Goal: Task Accomplishment & Management: Use online tool/utility

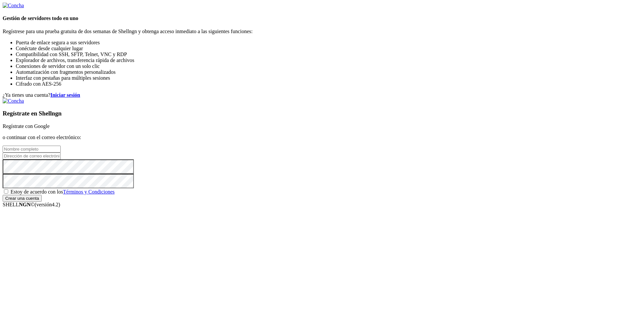
click at [50, 123] on link "Regístrate con Google" at bounding box center [26, 126] width 47 height 6
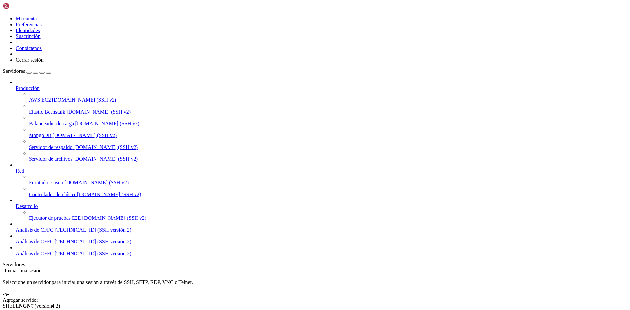
click at [3, 16] on icon at bounding box center [3, 16] width 0 height 0
click at [44, 63] on font "Cerrar sesión" at bounding box center [30, 60] width 28 height 6
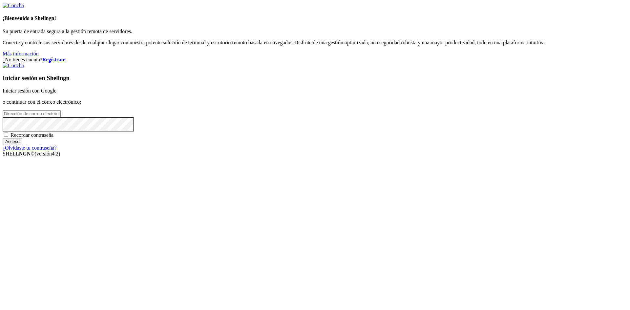
click at [61, 117] on input "email" at bounding box center [32, 113] width 58 height 7
click at [67, 57] on font "Regístrate." at bounding box center [54, 60] width 24 height 6
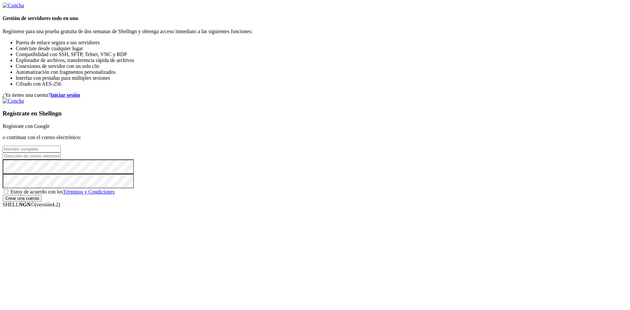
click at [61, 146] on input "text" at bounding box center [32, 149] width 58 height 7
type input "[PERSON_NAME]"
click at [61, 158] on input "email" at bounding box center [32, 156] width 58 height 7
click at [61, 159] on input "email" at bounding box center [32, 156] width 58 height 7
type input "[EMAIL_ADDRESS][DOMAIN_NAME]"
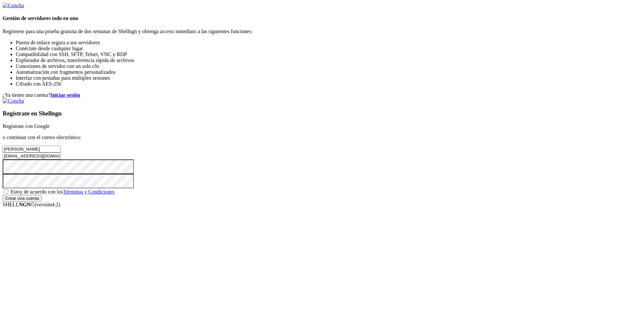
click at [115, 195] on span "Estoy de acuerdo con los Términos y Condiciones" at bounding box center [63, 192] width 104 height 6
click at [8, 194] on input "Estoy de acuerdo con los Términos y Condiciones" at bounding box center [6, 191] width 4 height 4
checkbox input "true"
click at [42, 202] on input "Crear una cuenta" at bounding box center [22, 198] width 39 height 7
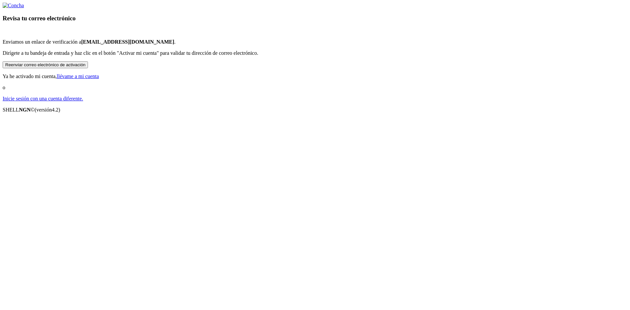
click at [99, 79] on font "llévame a mi cuenta" at bounding box center [78, 77] width 42 height 6
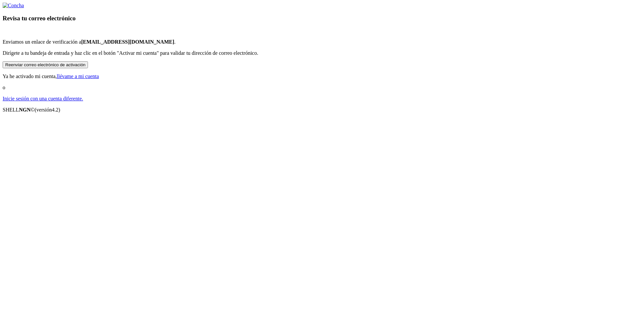
click at [99, 79] on font "llévame a mi cuenta" at bounding box center [78, 77] width 42 height 6
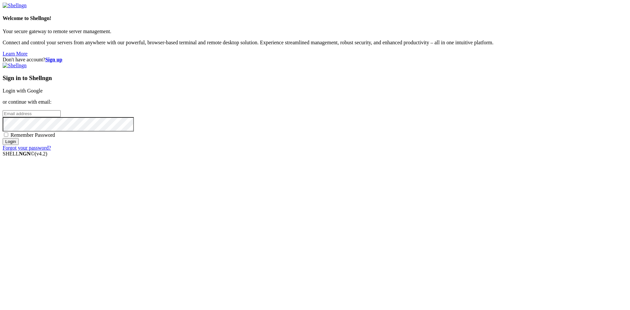
click at [61, 117] on input "email" at bounding box center [32, 113] width 58 height 7
type input "[EMAIL_ADDRESS][DOMAIN_NAME]"
click at [19, 145] on input "Login" at bounding box center [11, 141] width 16 height 7
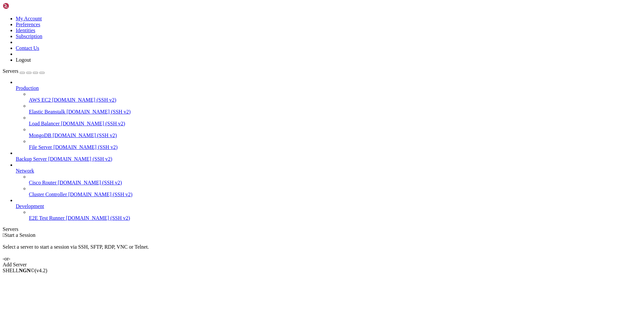
click at [356, 262] on div "Add Server" at bounding box center [315, 265] width 625 height 6
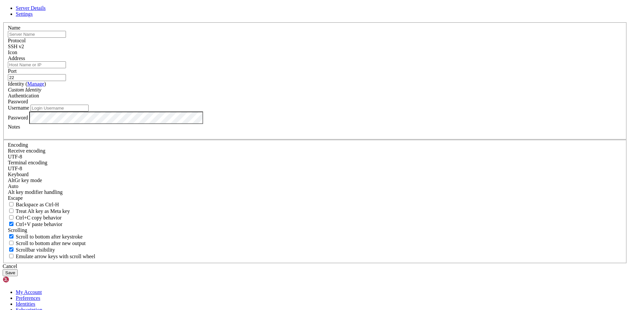
click at [66, 68] on input "Address" at bounding box center [37, 64] width 58 height 7
type input "[TECHNICAL_ID]"
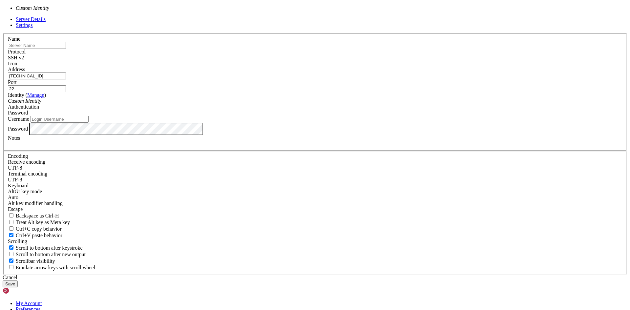
click at [324, 104] on div "Custom Identity" at bounding box center [315, 101] width 615 height 6
click at [89, 123] on input "Username" at bounding box center [60, 119] width 58 height 7
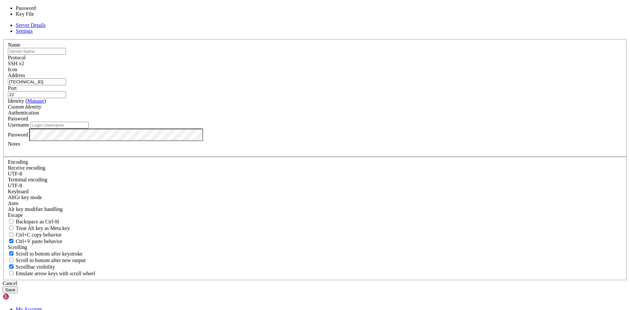
click at [400, 122] on div "Password" at bounding box center [315, 119] width 615 height 6
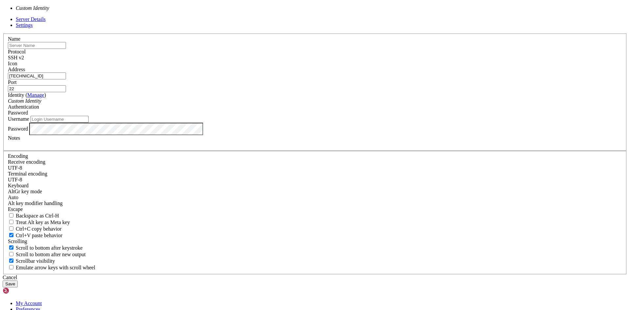
click at [274, 104] on div "Custom Identity" at bounding box center [315, 101] width 615 height 6
click at [89, 123] on input "Username" at bounding box center [60, 119] width 58 height 7
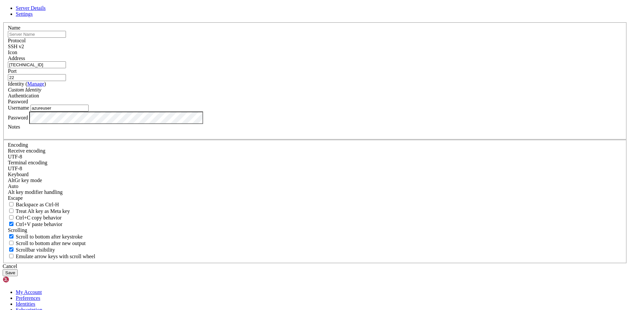
type input "azureuser"
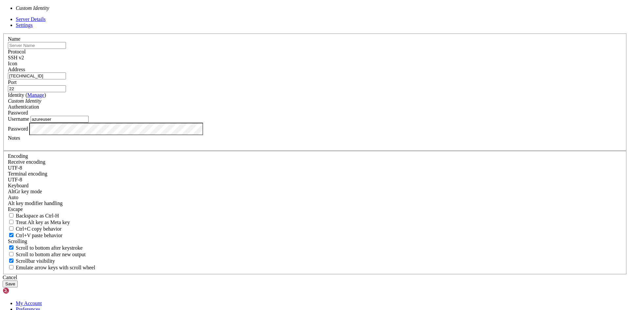
click at [320, 104] on div "Custom Identity" at bounding box center [315, 101] width 615 height 6
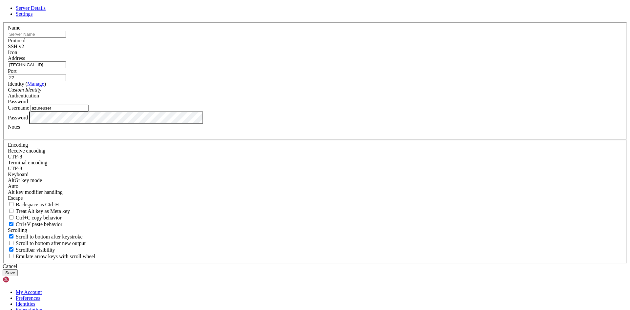
click at [295, 93] on div "Custom Identity" at bounding box center [315, 90] width 615 height 6
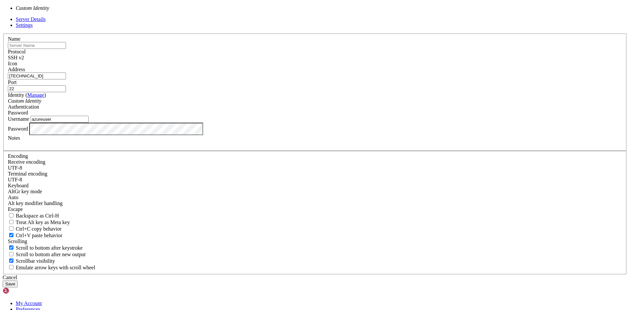
click at [274, 104] on div "Identity ( Manage ) Custom Identity" at bounding box center [315, 98] width 615 height 12
click at [271, 104] on div "Custom Identity" at bounding box center [315, 101] width 615 height 6
click at [18, 281] on button "Save" at bounding box center [10, 284] width 15 height 7
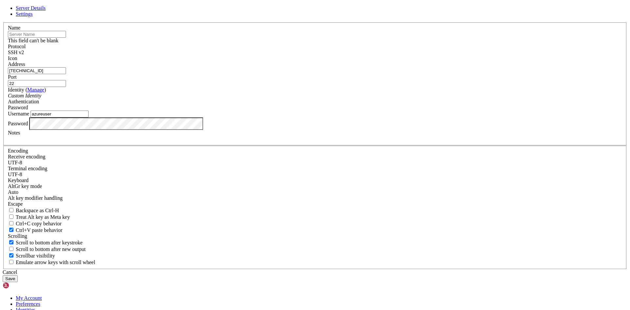
click at [66, 38] on input "text" at bounding box center [37, 34] width 58 height 7
type input "CFFC-Analisis"
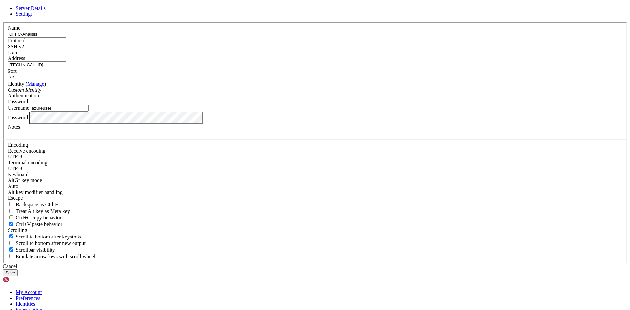
click at [18, 270] on button "Save" at bounding box center [10, 273] width 15 height 7
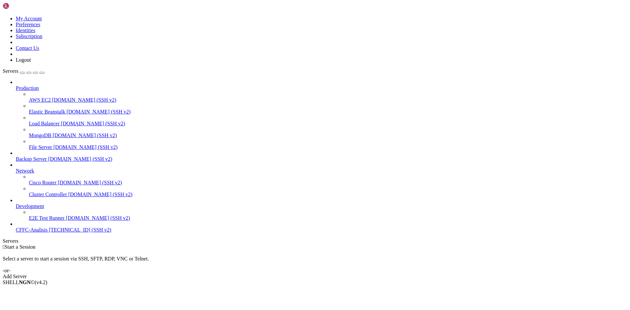
click at [358, 274] on div "Add Server" at bounding box center [315, 277] width 625 height 6
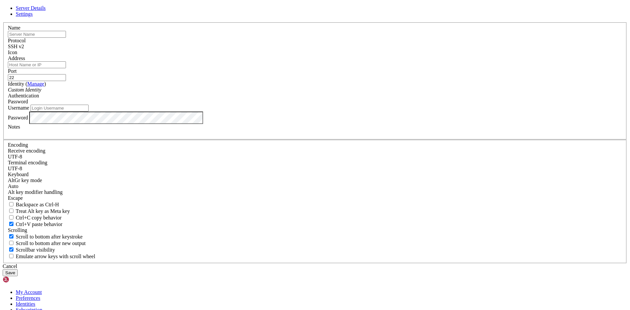
click at [33, 17] on span "Settings" at bounding box center [24, 14] width 17 height 6
click at [3, 22] on link at bounding box center [3, 22] width 0 height 0
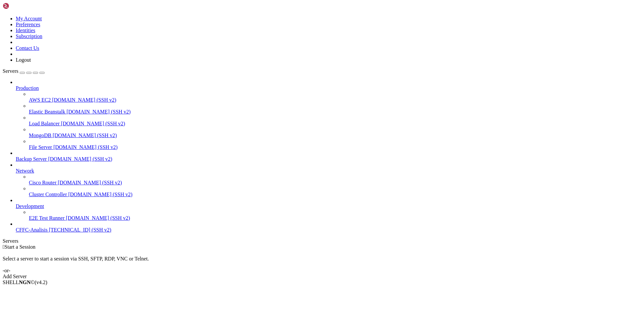
click at [224, 244] on div " Start a Session" at bounding box center [315, 247] width 625 height 6
click at [45, 233] on span "CFFC-Analisis" at bounding box center [32, 230] width 32 height 6
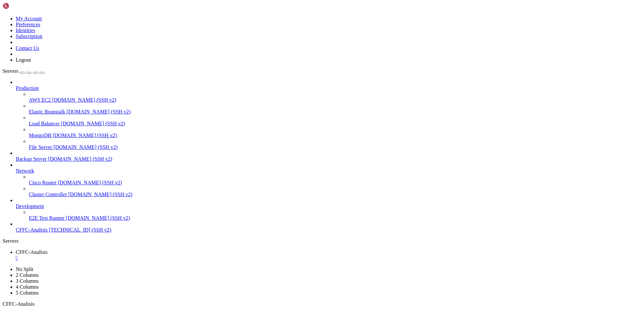
click at [40, 221] on span "E2E Test Runner" at bounding box center [47, 218] width 36 height 6
click at [49, 233] on span "[TECHNICAL_ID] (SSH v2)" at bounding box center [80, 230] width 62 height 6
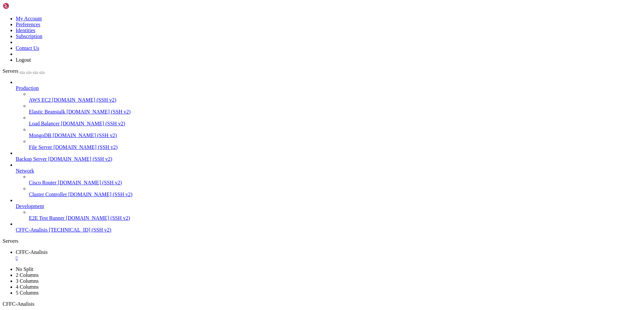
click at [3, 16] on link at bounding box center [3, 16] width 0 height 0
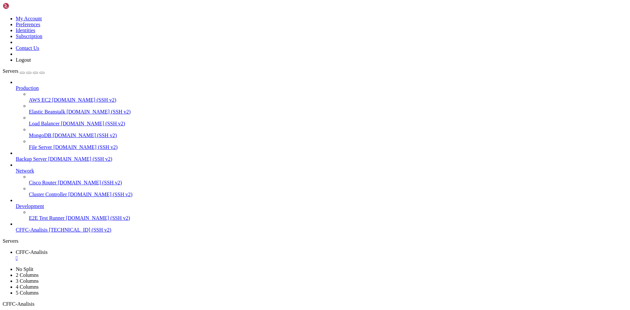
click at [3, 267] on link at bounding box center [3, 267] width 0 height 0
click at [48, 250] on span "CFFC-Analisis" at bounding box center [32, 253] width 32 height 6
click at [128, 255] on div "" at bounding box center [322, 258] width 612 height 6
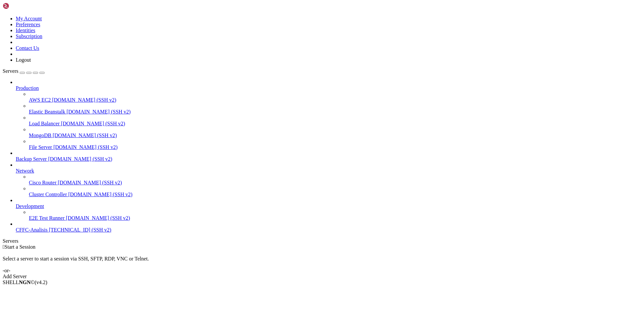
click at [353, 274] on div "Add Server" at bounding box center [315, 277] width 625 height 6
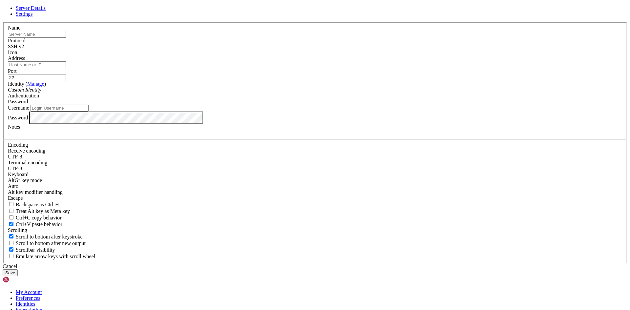
click at [66, 38] on input "text" at bounding box center [37, 34] width 58 height 7
type input "CFFC-Analisis"
click at [66, 68] on input "Address" at bounding box center [37, 64] width 58 height 7
type input "[TECHNICAL_ID]"
click at [89, 112] on input "Username" at bounding box center [60, 108] width 58 height 7
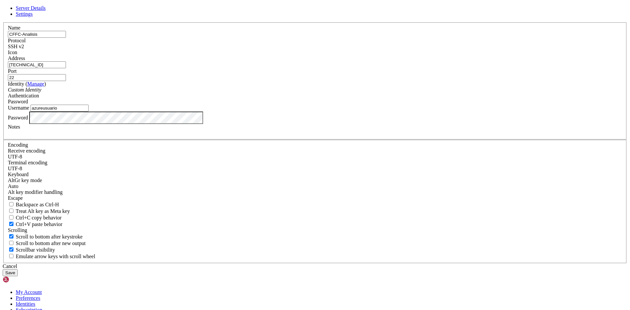
type input "azureusuario"
click at [18, 270] on button "Save" at bounding box center [10, 273] width 15 height 7
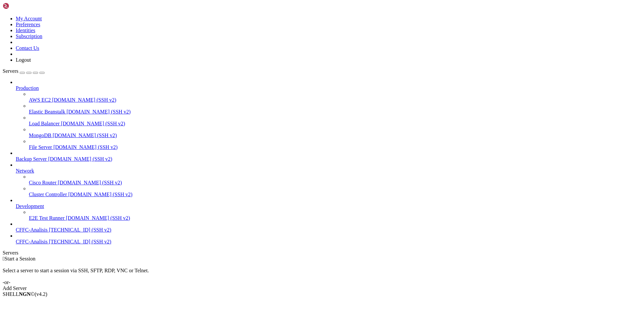
click at [43, 245] on span "CFFC-Analisis" at bounding box center [32, 242] width 32 height 6
click at [44, 245] on span "CFFC-Analisis" at bounding box center [32, 242] width 32 height 6
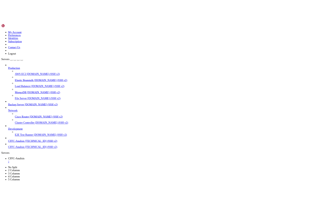
scroll to position [73, 0]
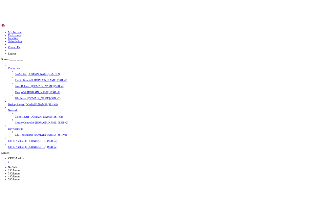
scroll to position [452, 0]
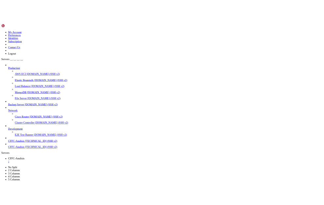
scroll to position [1535, 0]
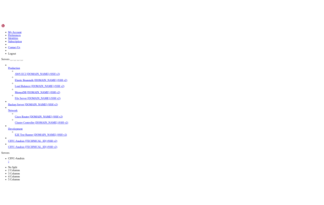
scroll to position [1641, 0]
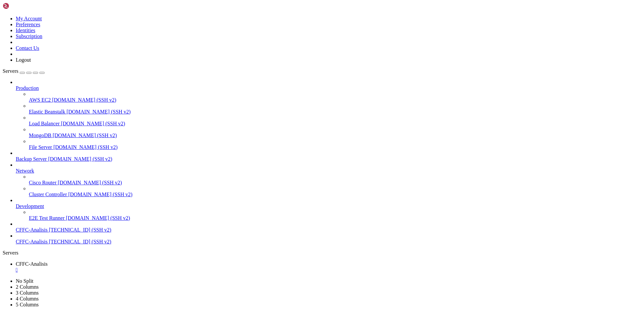
scroll to position [1630, 0]
click at [3, 16] on link at bounding box center [3, 16] width 0 height 0
click at [3, 278] on icon at bounding box center [3, 278] width 0 height 0
click at [3, 16] on icon at bounding box center [3, 16] width 0 height 0
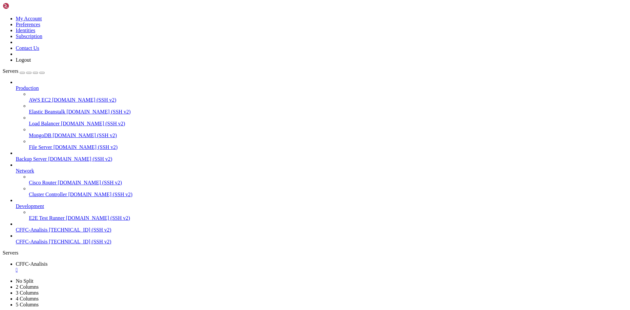
click at [17, 68] on span "Servers" at bounding box center [11, 71] width 16 height 6
click at [127, 267] on div "" at bounding box center [322, 270] width 612 height 6
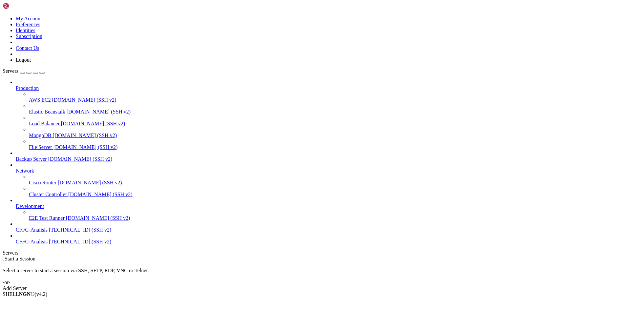
click at [3, 16] on link at bounding box center [3, 16] width 0 height 0
click at [31, 63] on link "Logout" at bounding box center [23, 60] width 15 height 6
